Goal: Task Accomplishment & Management: Manage account settings

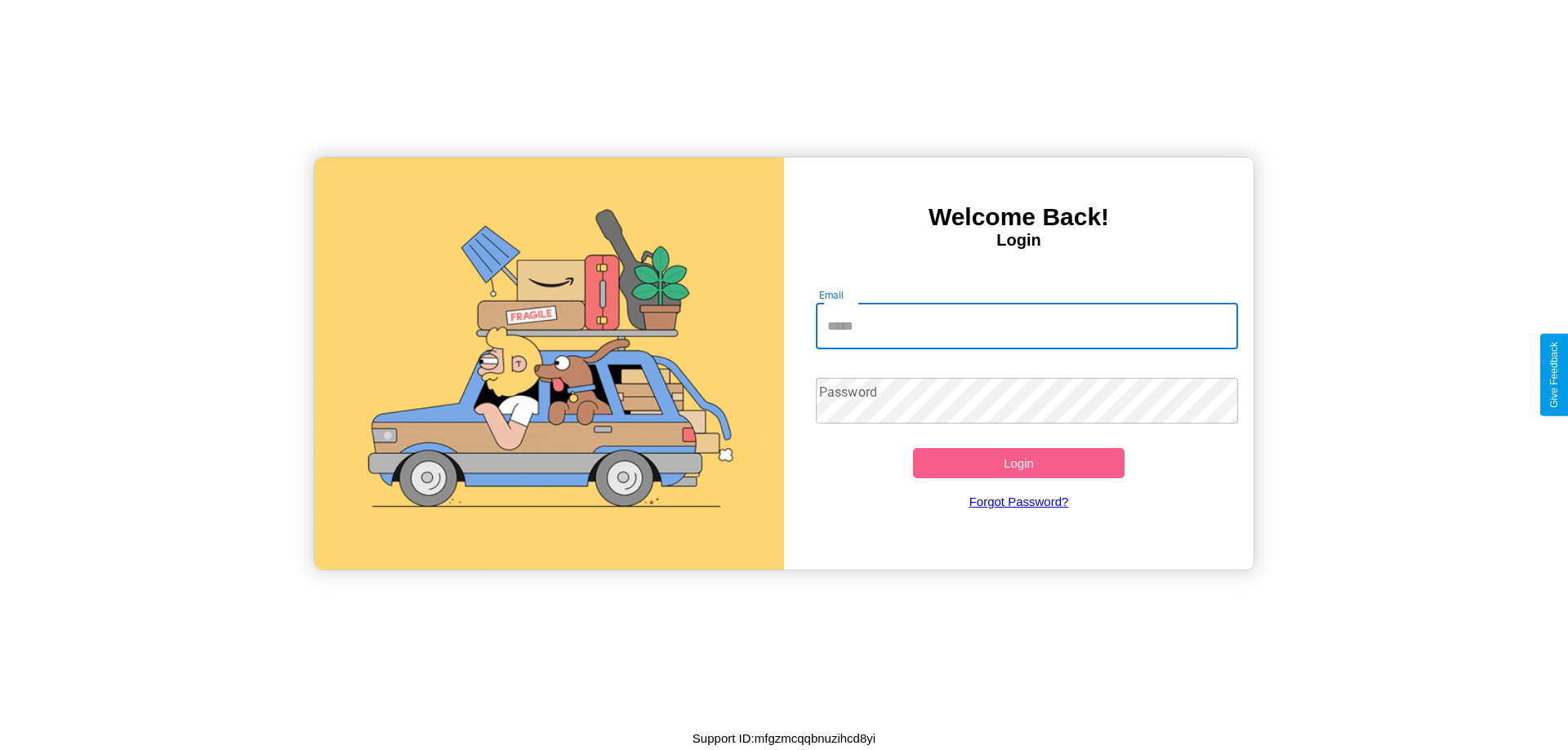
click at [1026, 326] on input "Email" at bounding box center [1026, 327] width 423 height 46
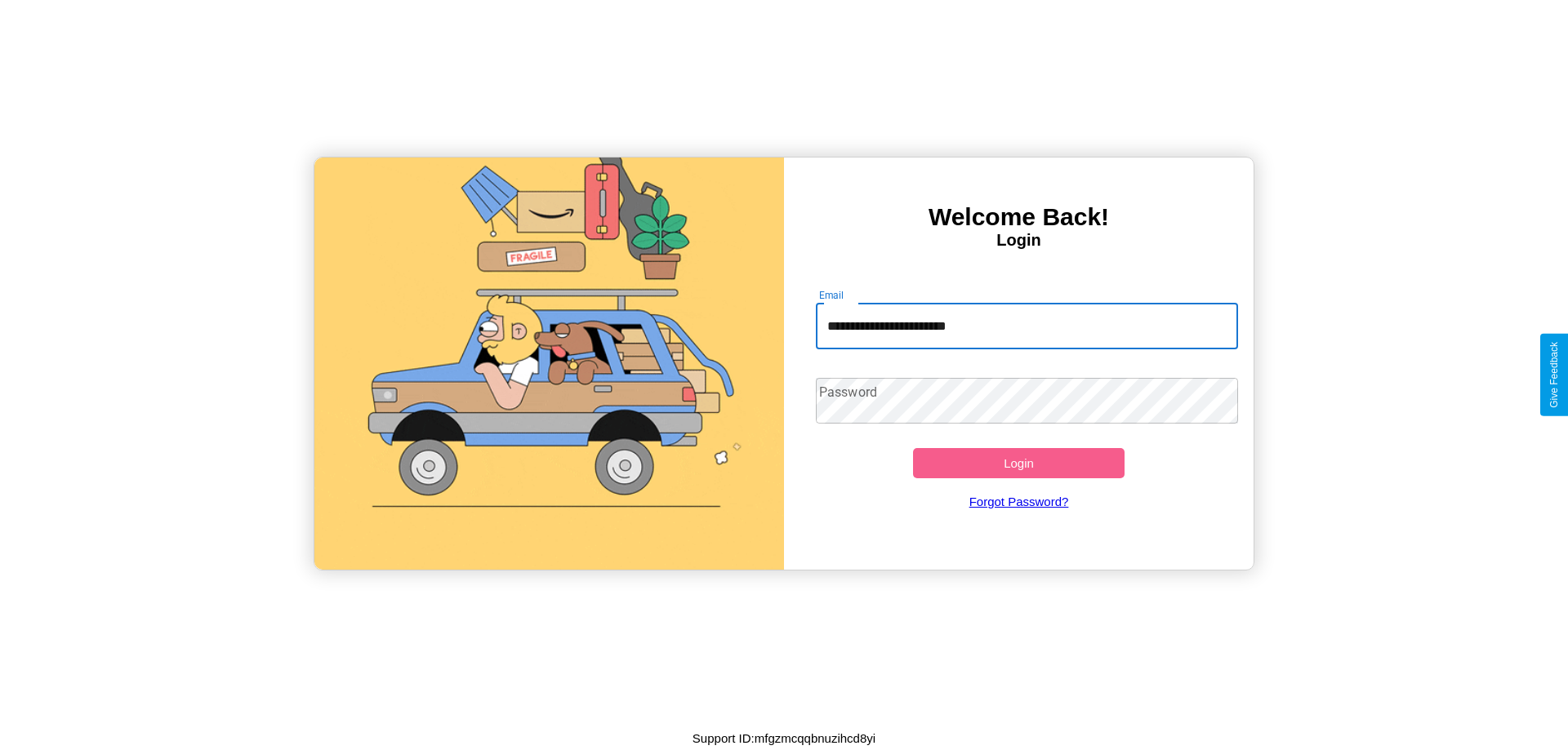
type input "**********"
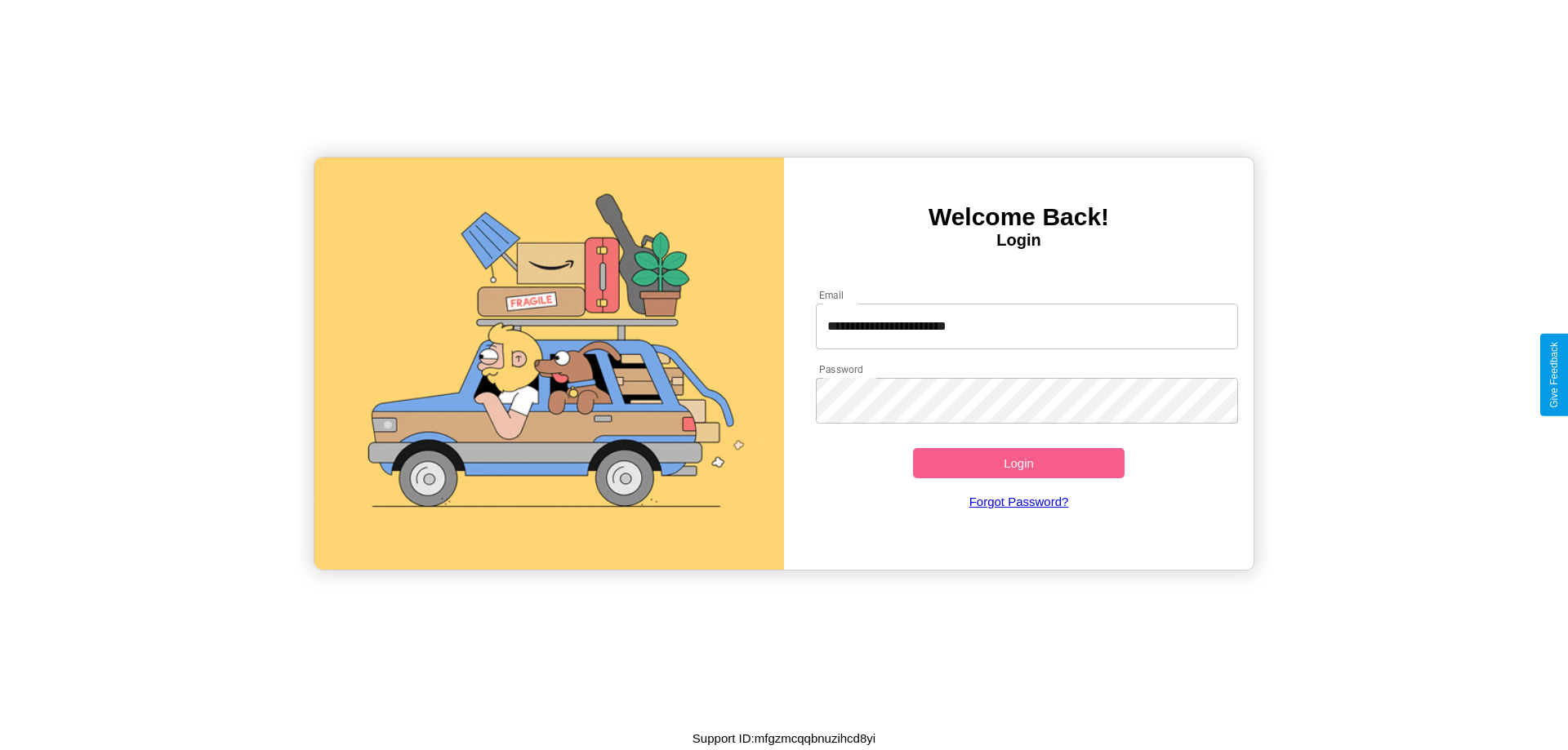
click at [1019, 463] on button "Login" at bounding box center [1019, 464] width 212 height 31
